Goal: Task Accomplishment & Management: Complete application form

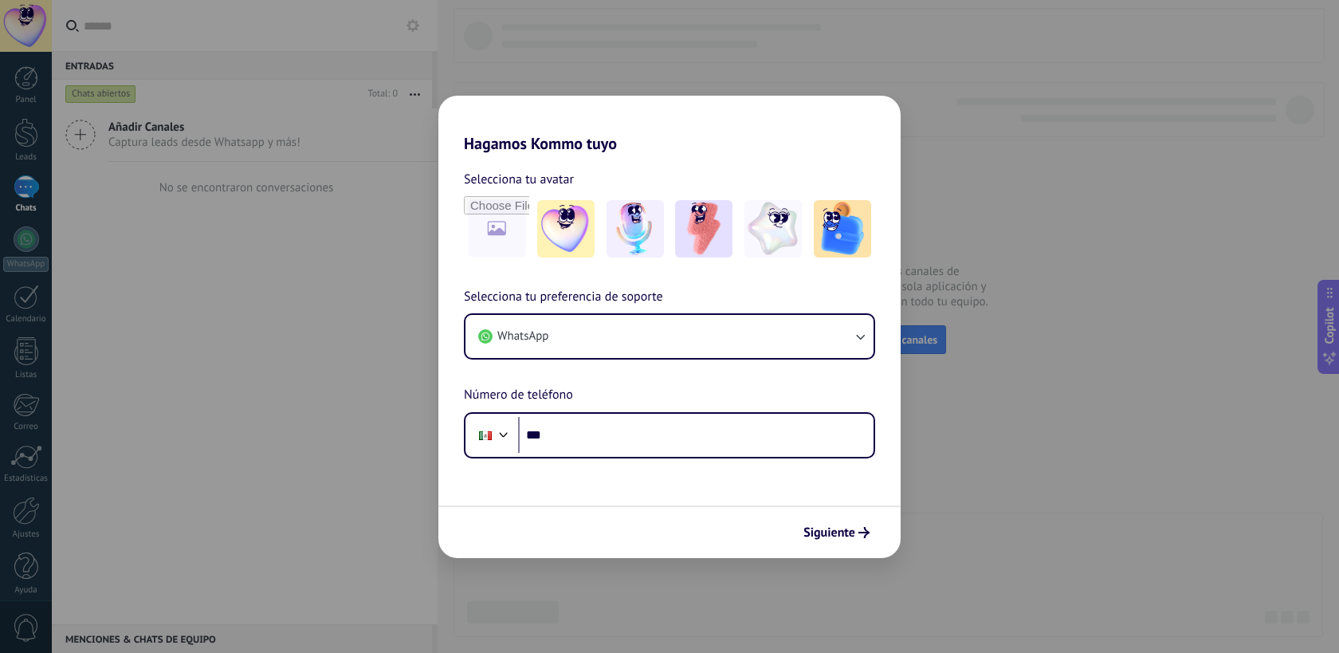
click at [352, 371] on div "Hagamos Kommo tuyo Selecciona tu avatar Selecciona tu preferencia de soporte Wh…" at bounding box center [669, 326] width 1339 height 653
click at [852, 531] on span "Siguiente" at bounding box center [830, 532] width 52 height 11
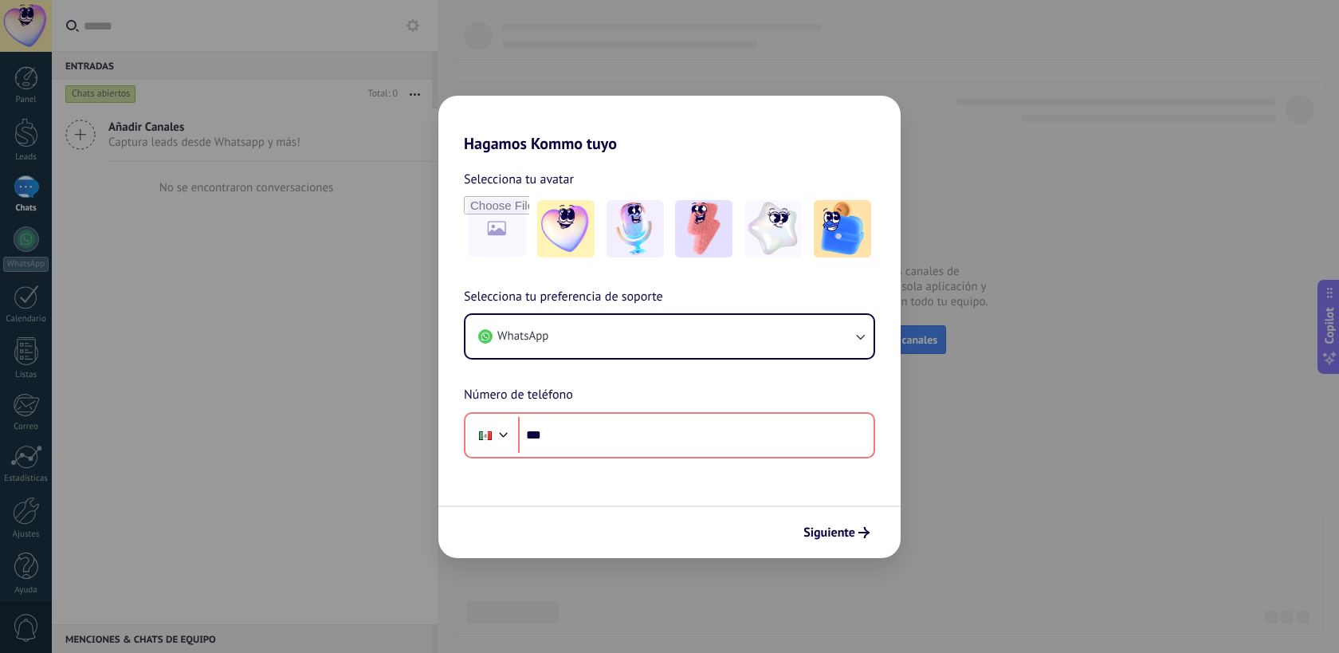
click at [988, 238] on div "Hagamos Kommo tuyo Selecciona tu avatar Selecciona tu preferencia de soporte Wh…" at bounding box center [669, 326] width 1339 height 653
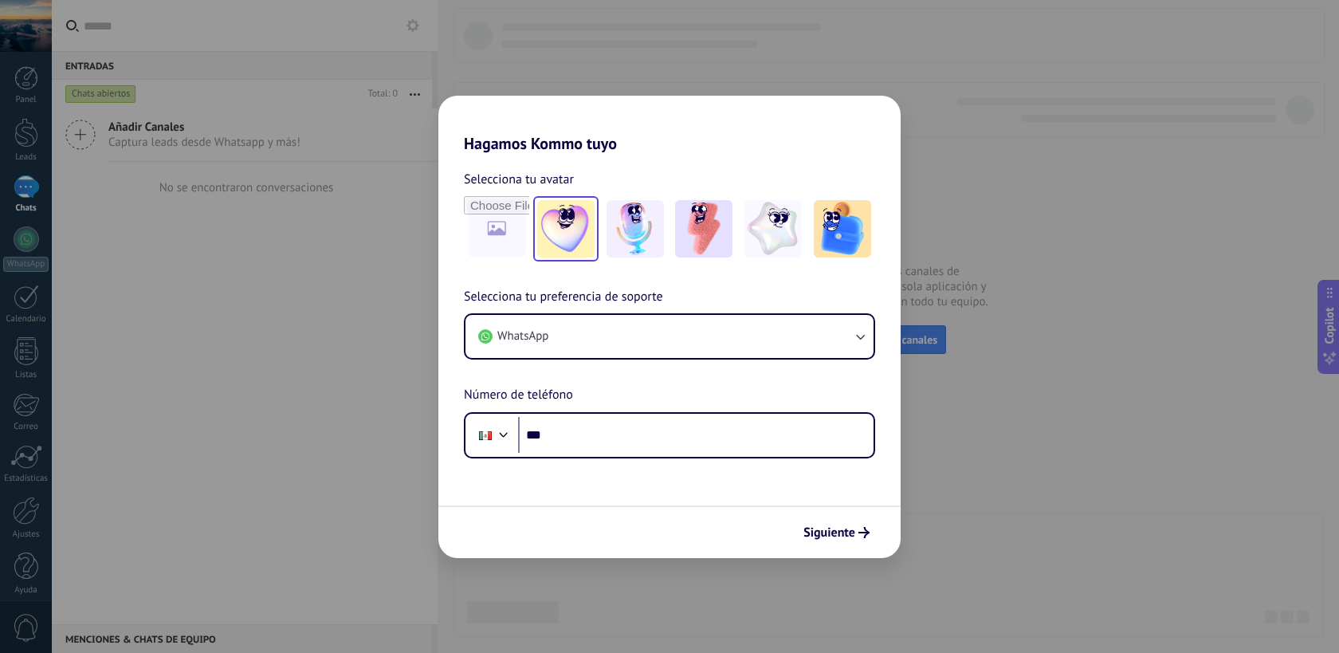
click at [569, 216] on img at bounding box center [565, 228] width 57 height 57
click at [674, 220] on div at bounding box center [703, 228] width 65 height 65
click at [699, 218] on img at bounding box center [703, 228] width 57 height 57
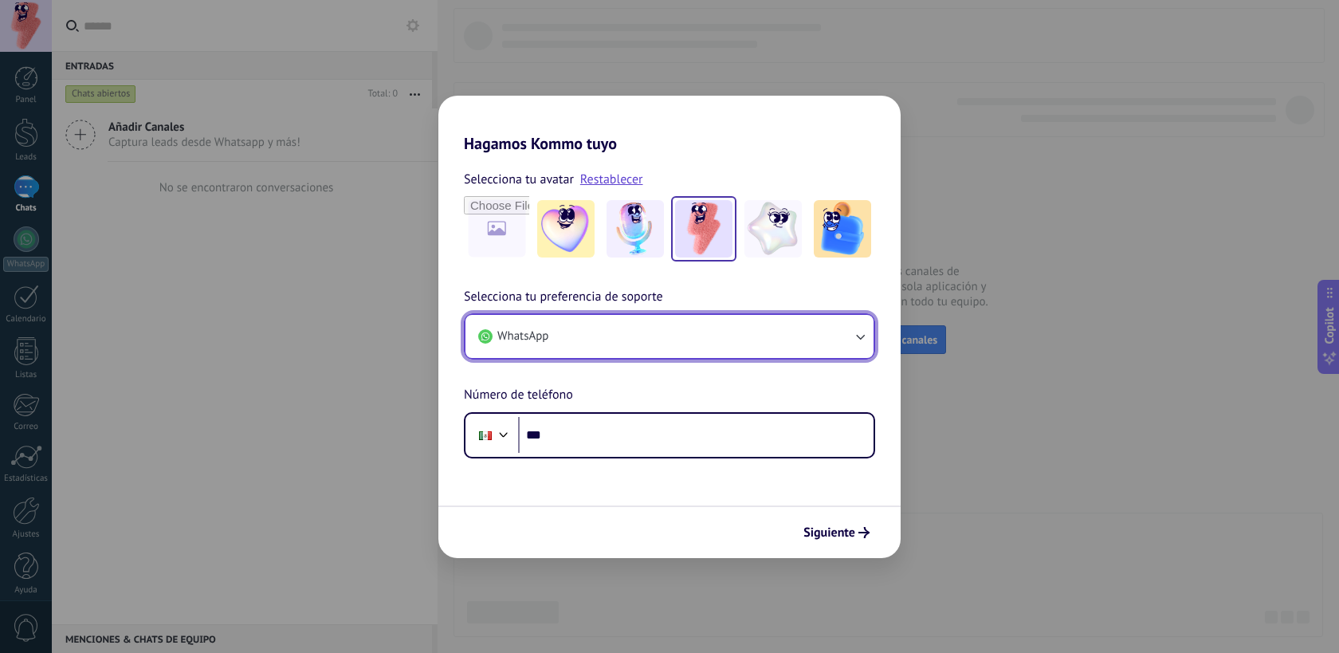
click at [863, 336] on icon "button" at bounding box center [860, 338] width 9 height 6
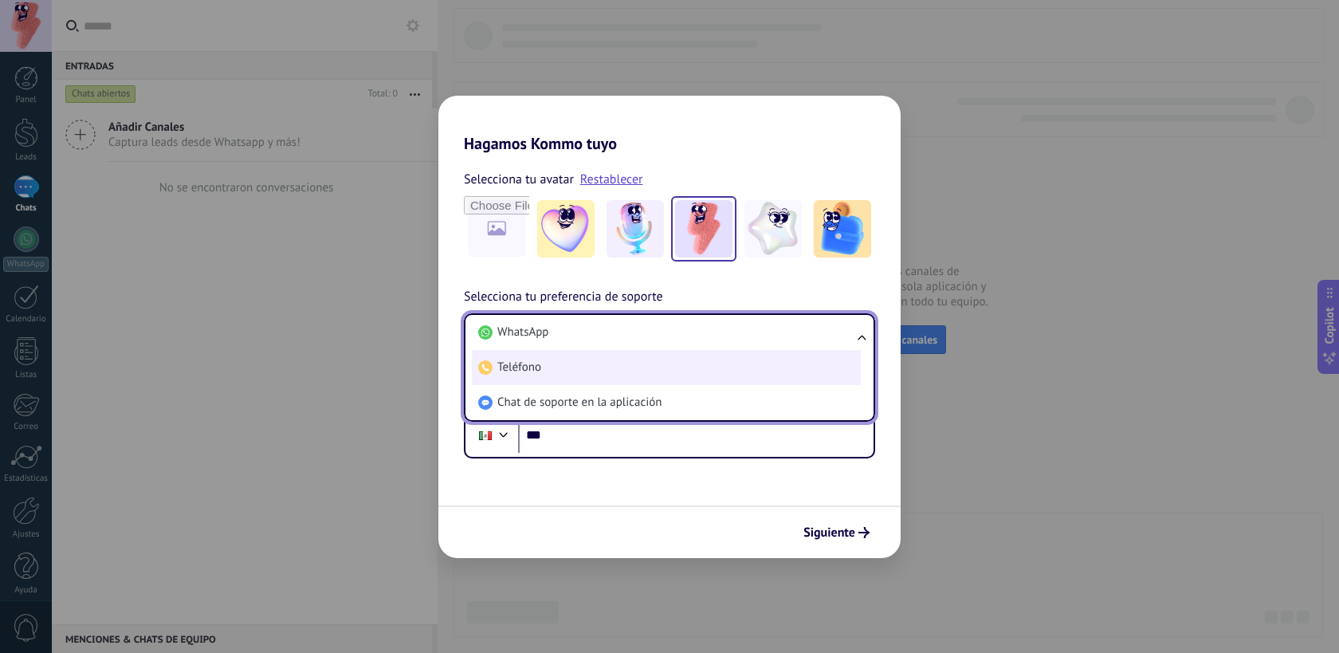
click at [516, 373] on span "Teléfono" at bounding box center [520, 368] width 44 height 16
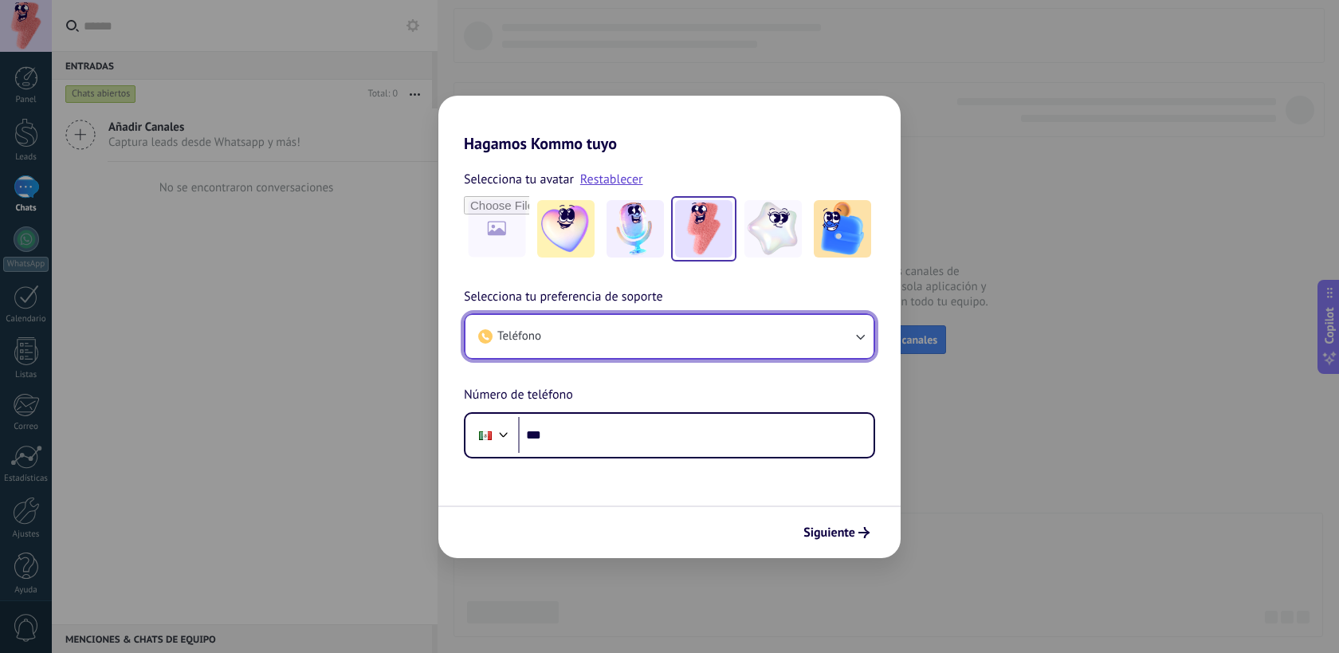
click at [539, 343] on span "Teléfono" at bounding box center [520, 336] width 44 height 16
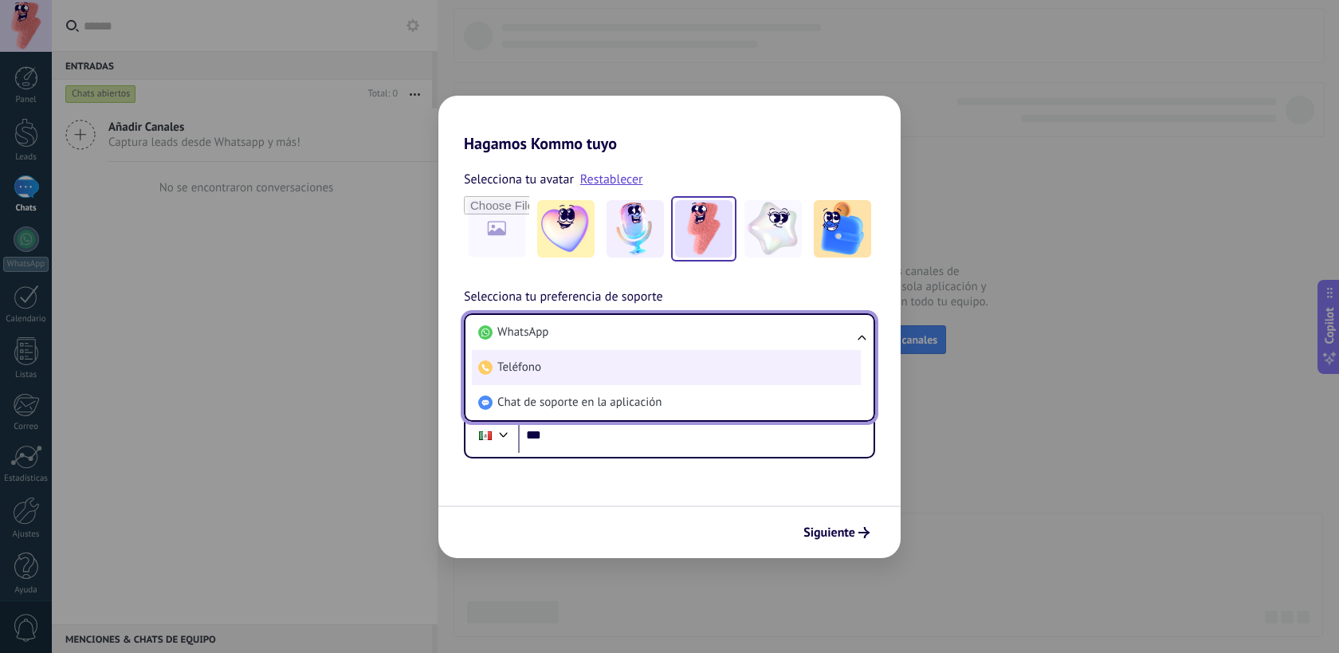
click at [536, 359] on li "Teléfono" at bounding box center [666, 367] width 389 height 35
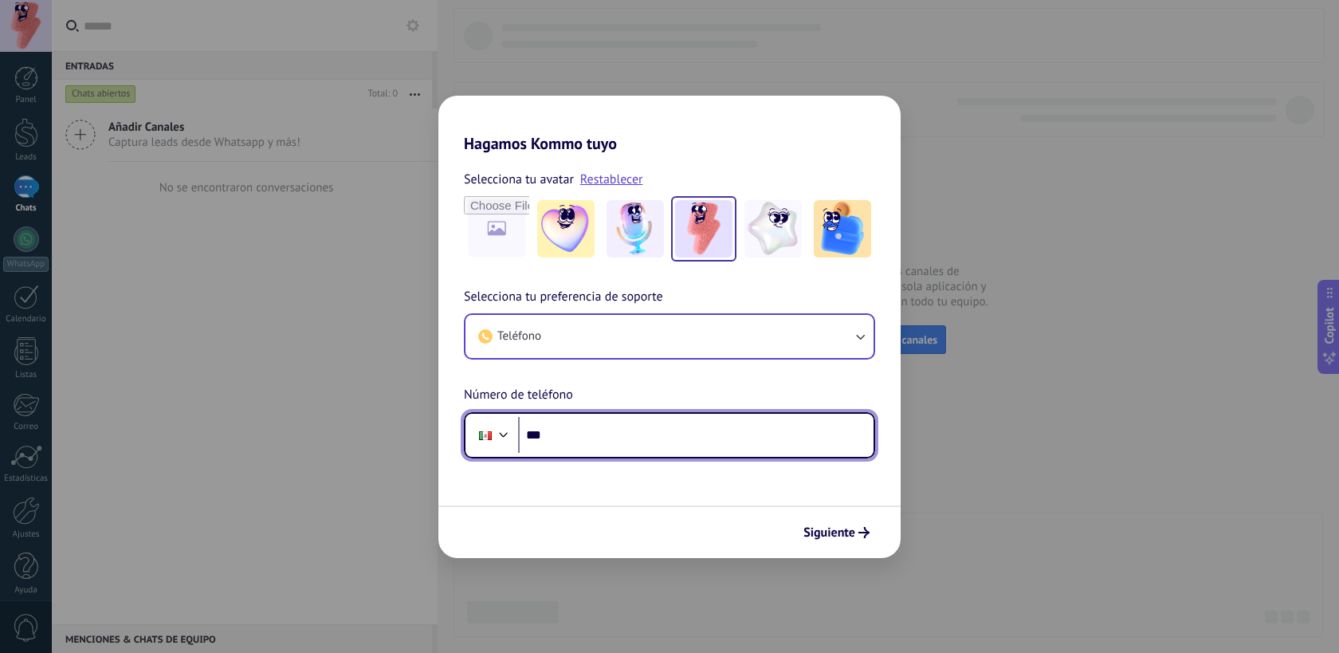
click at [578, 430] on input "***" at bounding box center [696, 435] width 356 height 37
type input "**********"
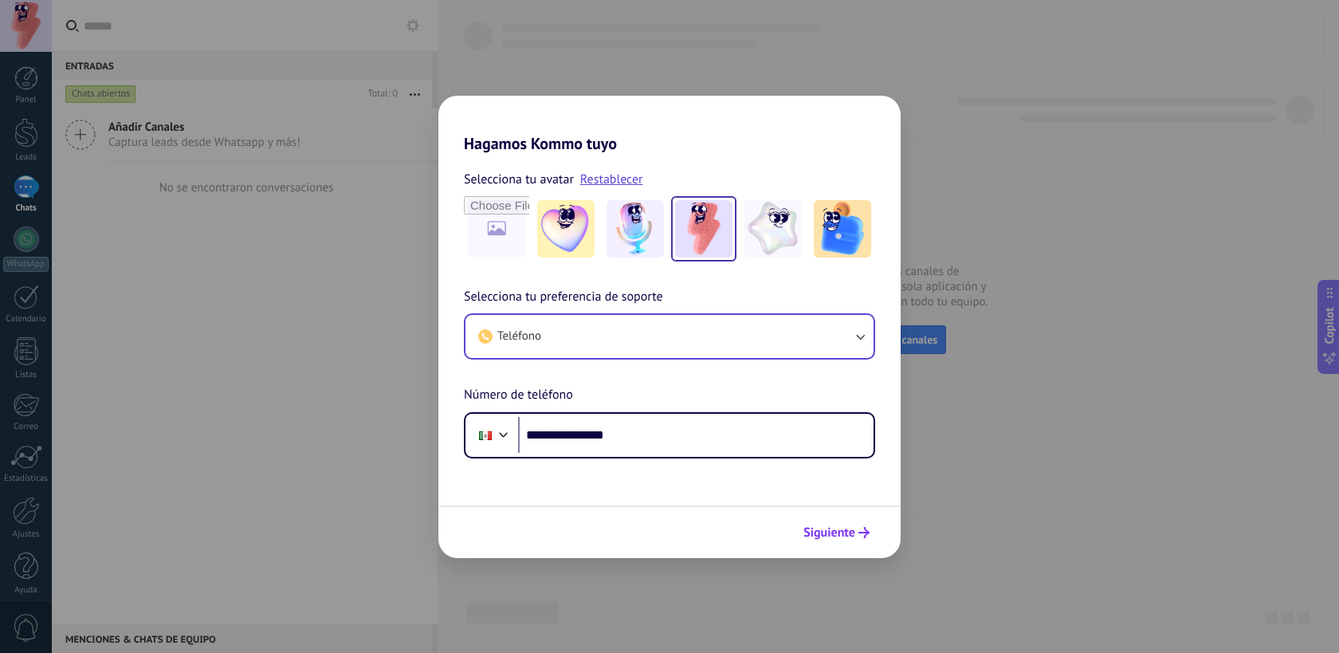
click at [836, 527] on span "Siguiente" at bounding box center [830, 532] width 52 height 11
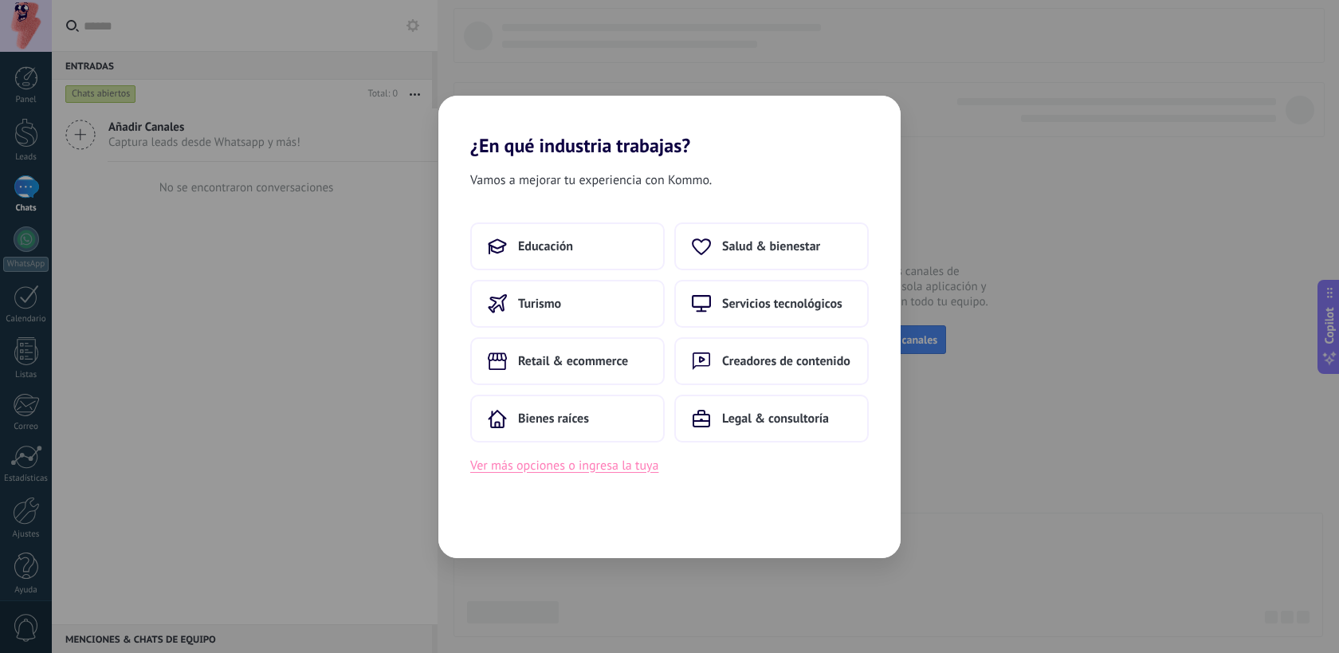
click at [554, 470] on button "Ver más opciones o ingresa la tuya" at bounding box center [564, 465] width 188 height 21
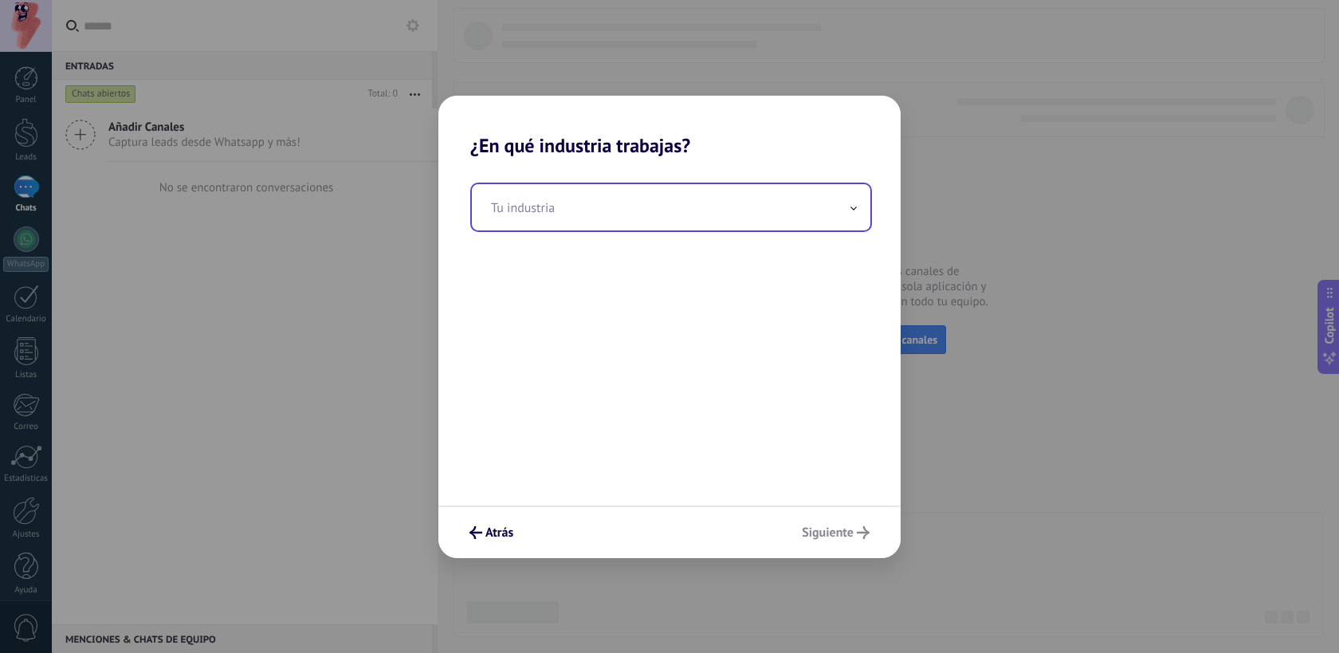
click at [677, 210] on input "text" at bounding box center [671, 207] width 399 height 46
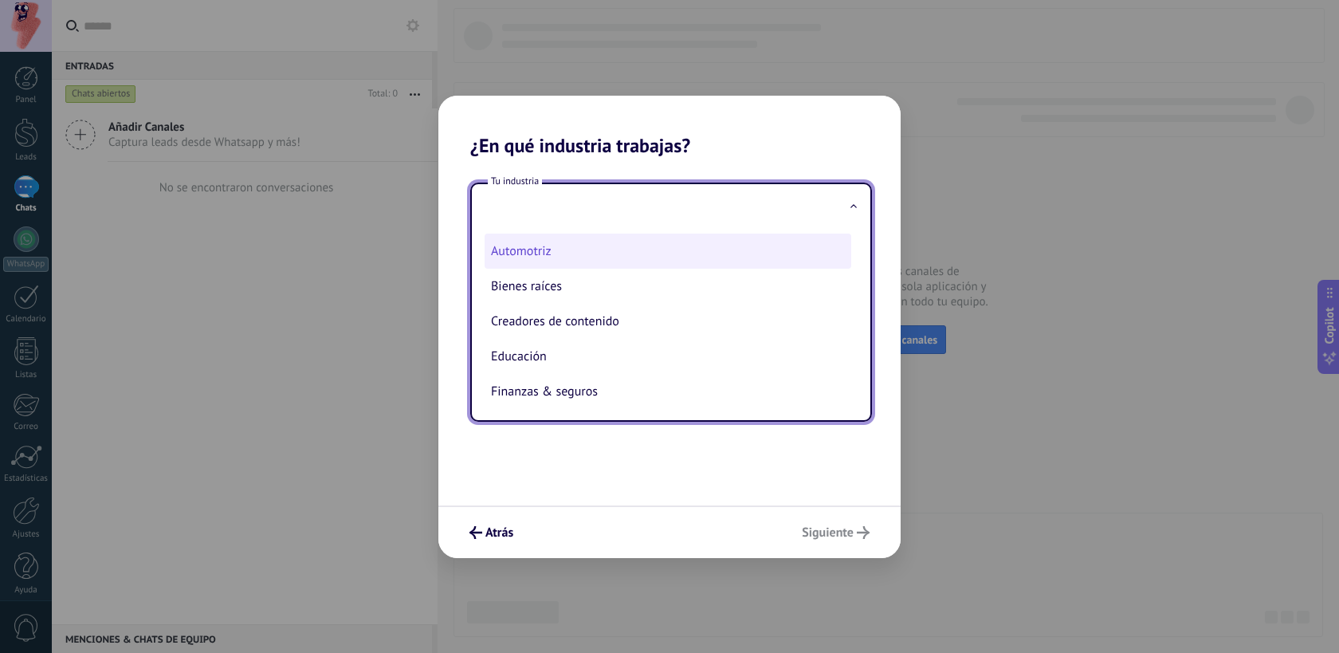
click at [507, 244] on li "Automotriz" at bounding box center [668, 251] width 367 height 35
type input "**********"
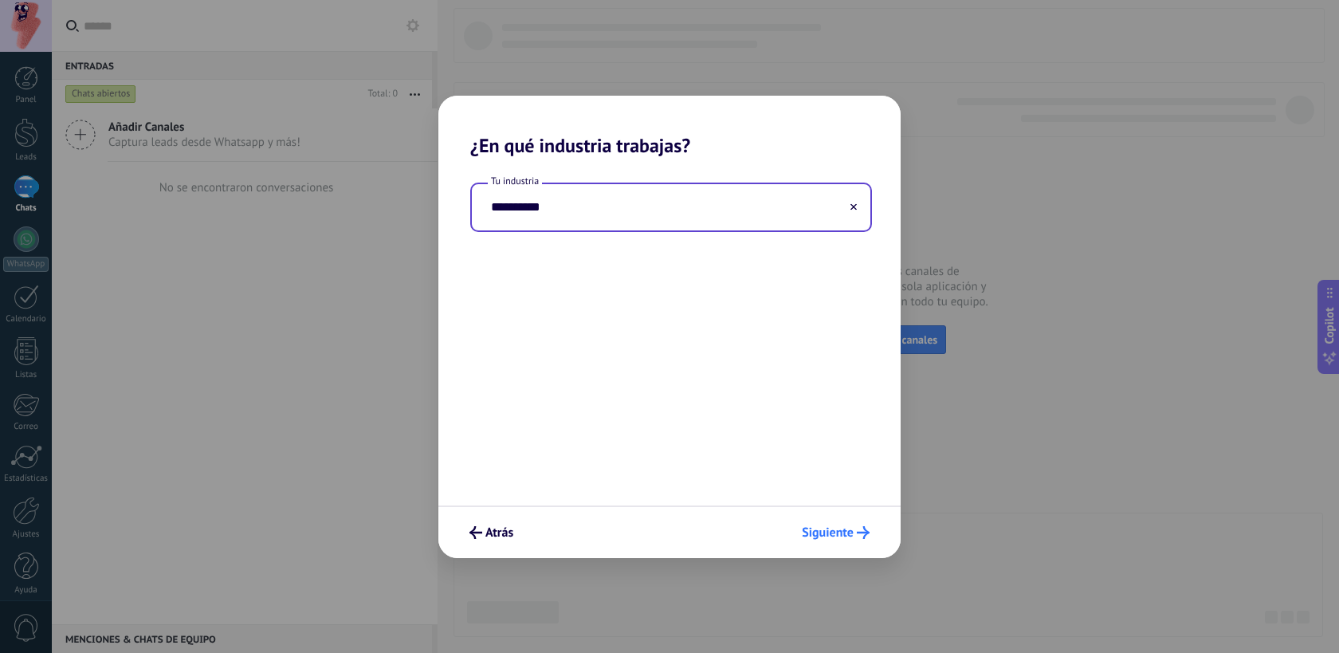
click at [851, 528] on span "Siguiente" at bounding box center [828, 532] width 52 height 11
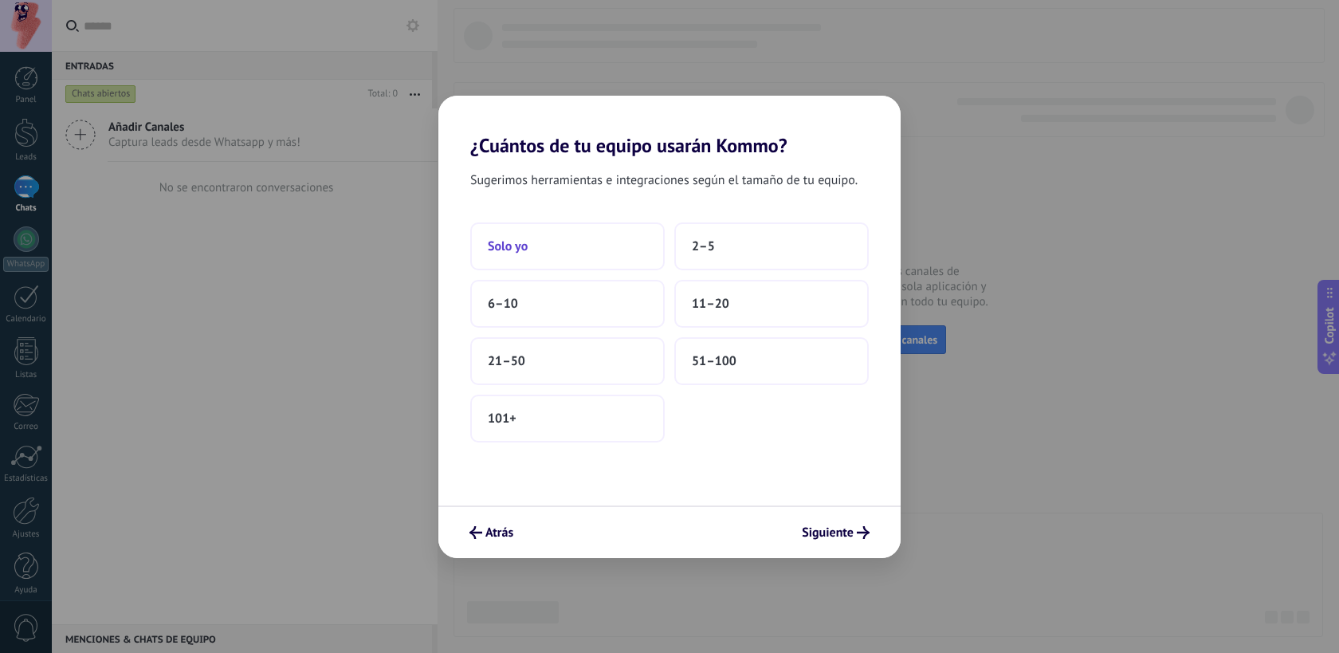
click at [533, 242] on button "Solo yo" at bounding box center [567, 246] width 195 height 48
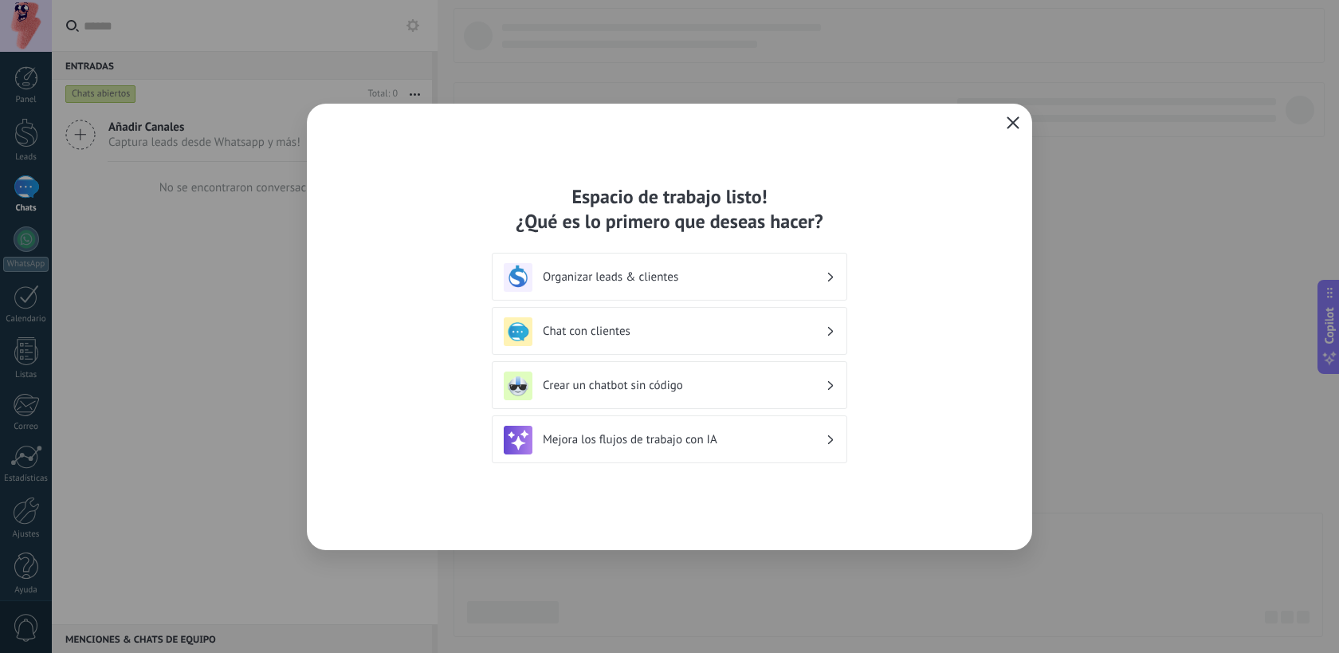
click at [1013, 120] on icon "button" at bounding box center [1013, 122] width 13 height 13
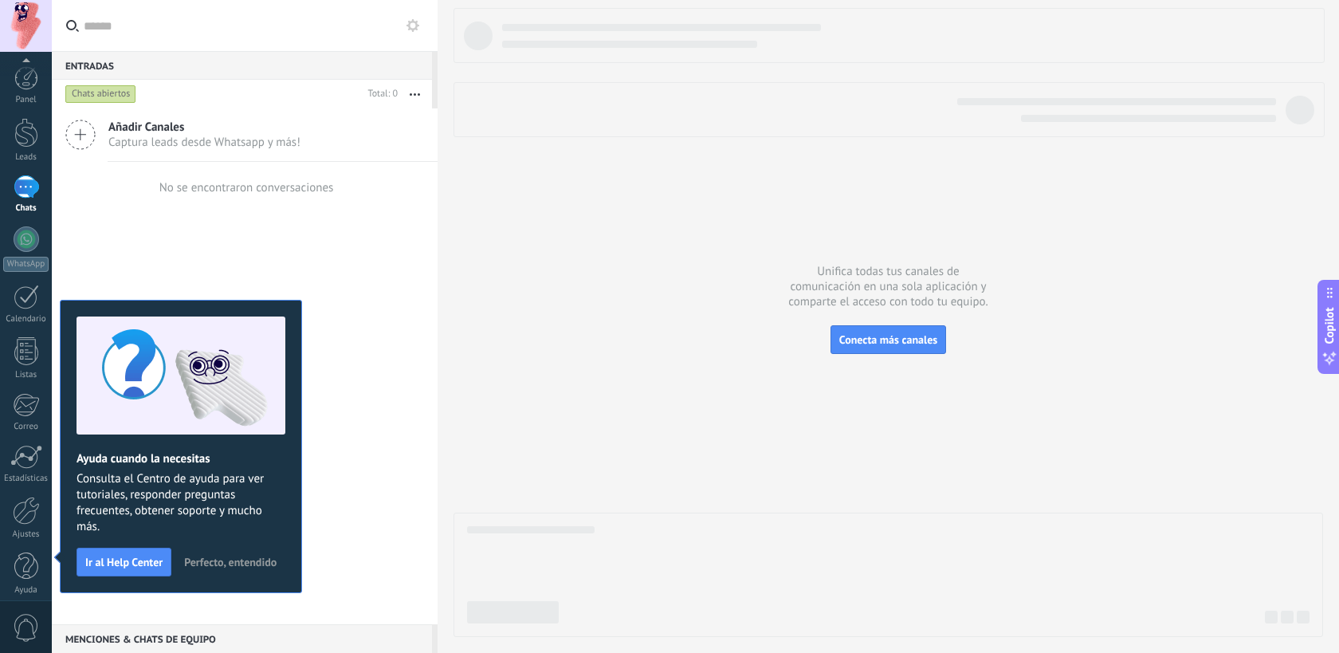
scroll to position [10, 0]
click at [21, 232] on div at bounding box center [27, 229] width 26 height 26
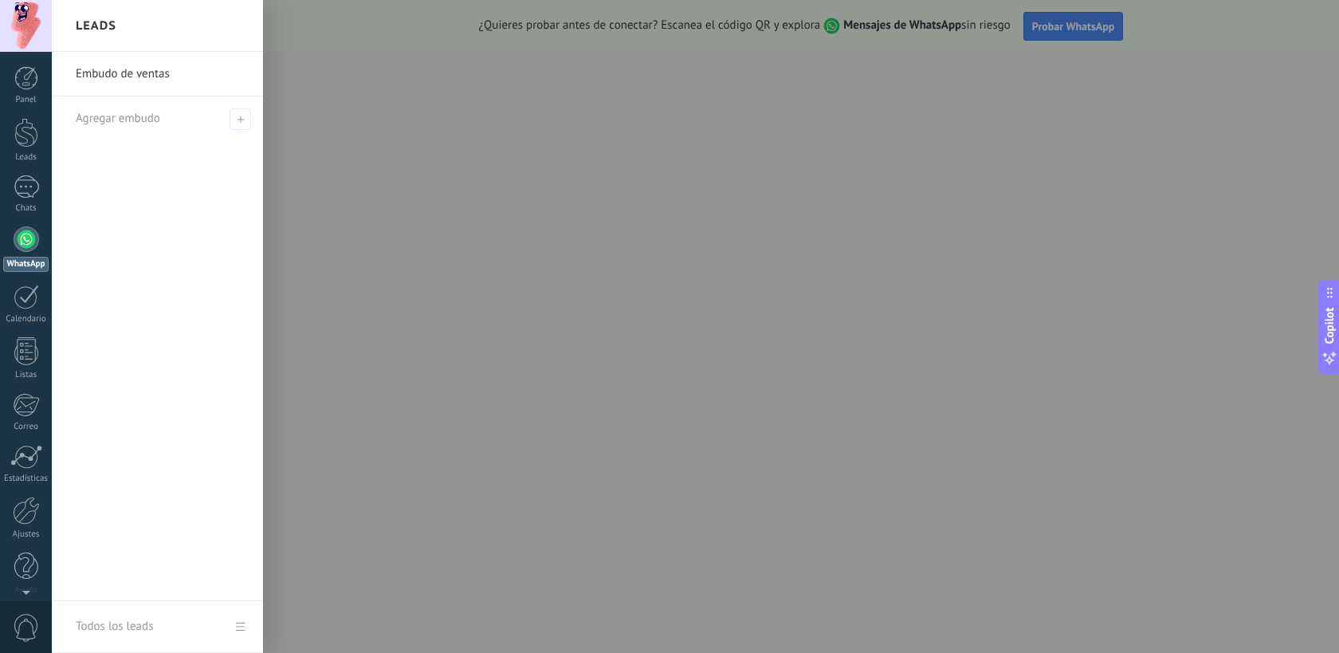
click at [841, 100] on div at bounding box center [721, 326] width 1339 height 653
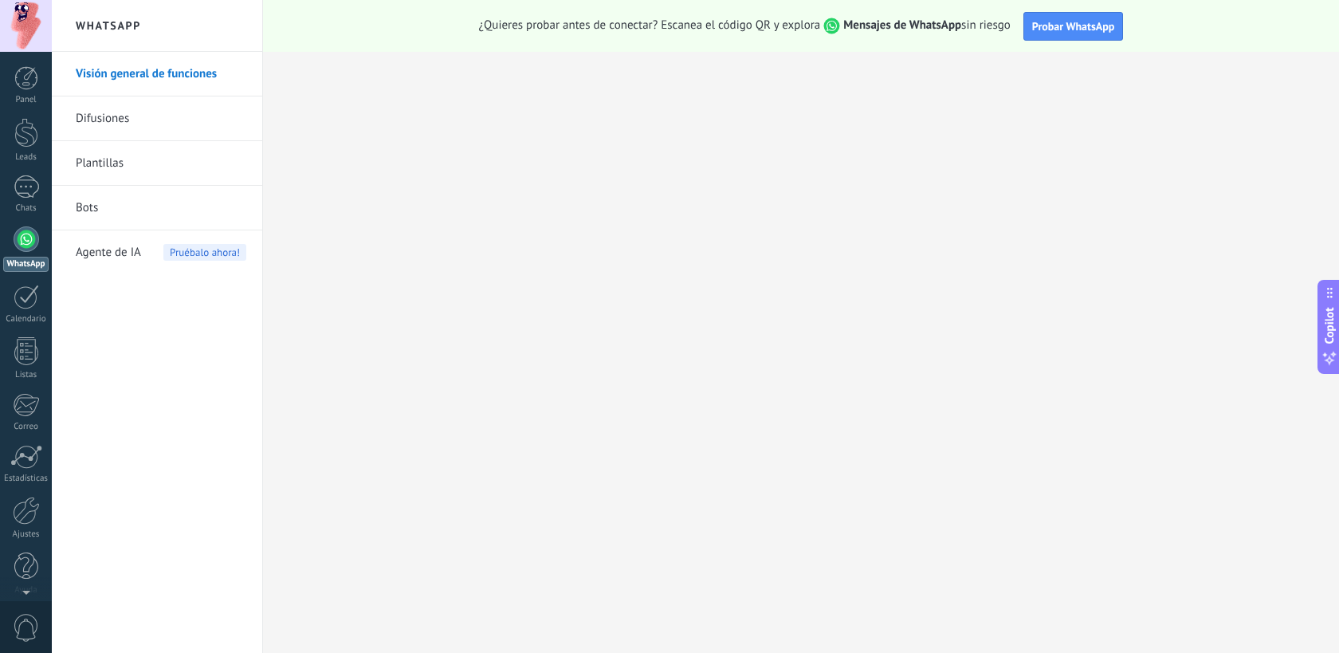
click at [23, 11] on div at bounding box center [26, 26] width 52 height 52
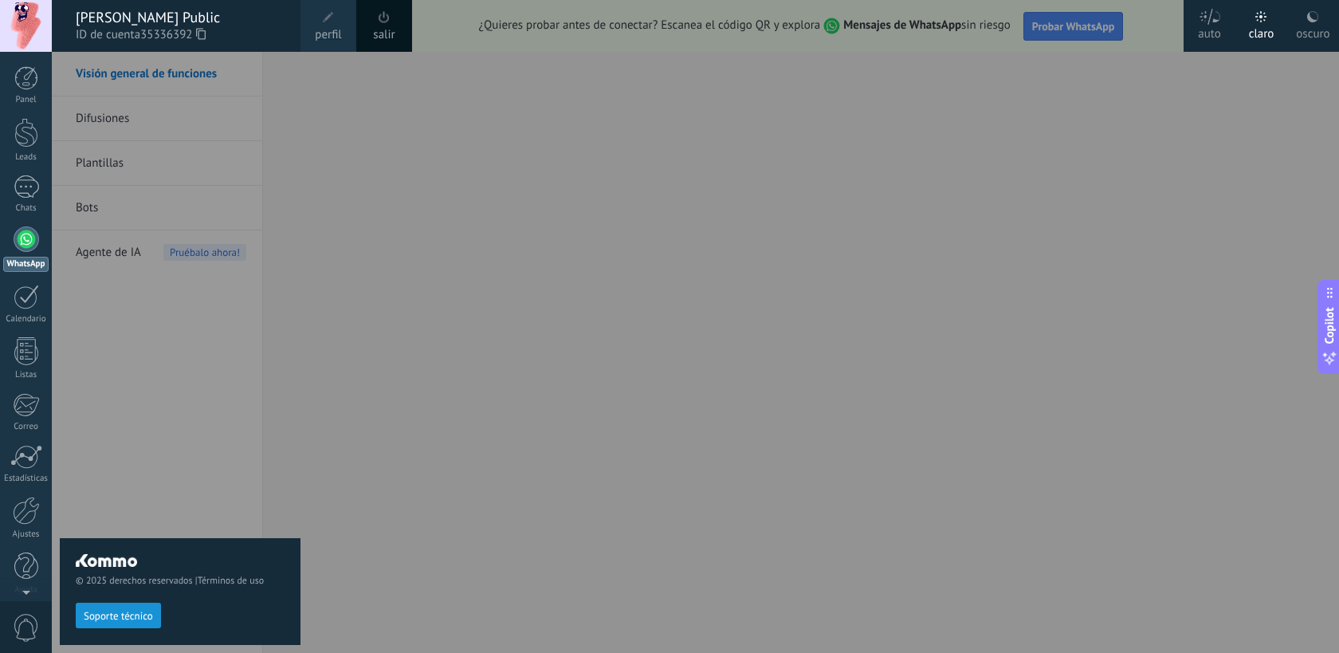
click at [384, 32] on link "salir" at bounding box center [384, 35] width 22 height 18
